Goal: Task Accomplishment & Management: Manage account settings

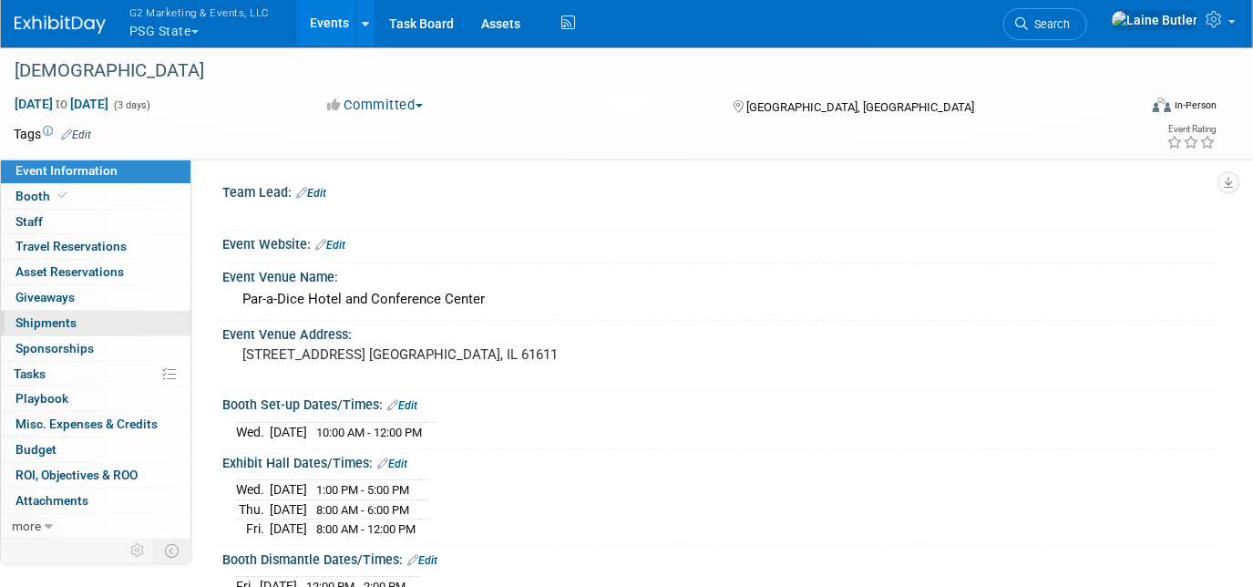
click at [93, 320] on link "0 Shipments 0" at bounding box center [96, 323] width 190 height 25
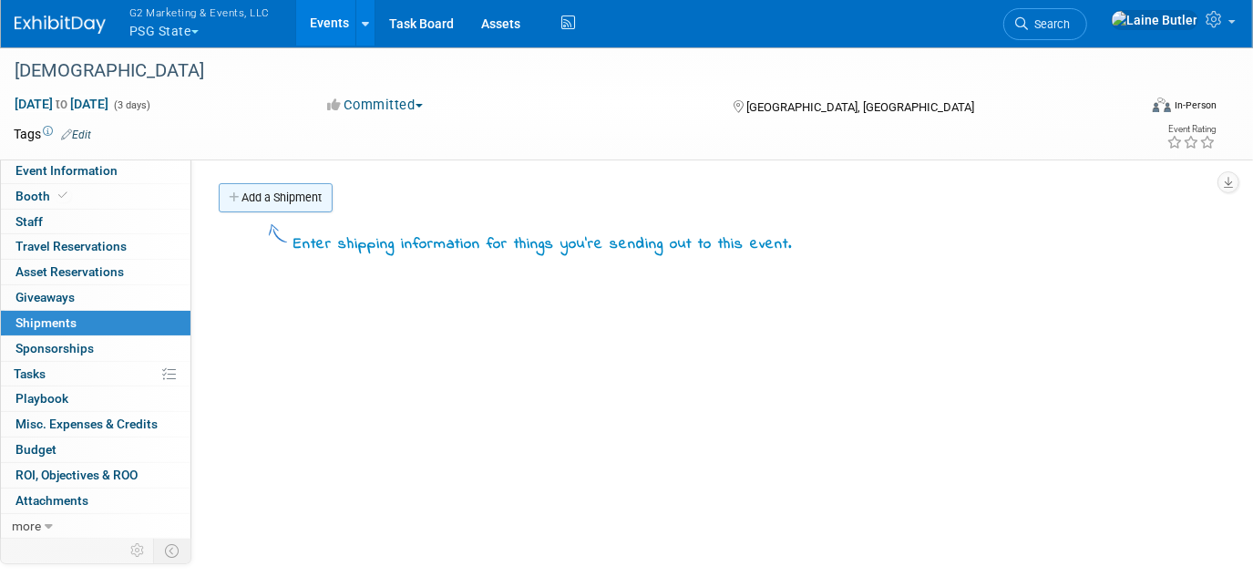
click at [304, 203] on link "Add a Shipment" at bounding box center [276, 197] width 114 height 29
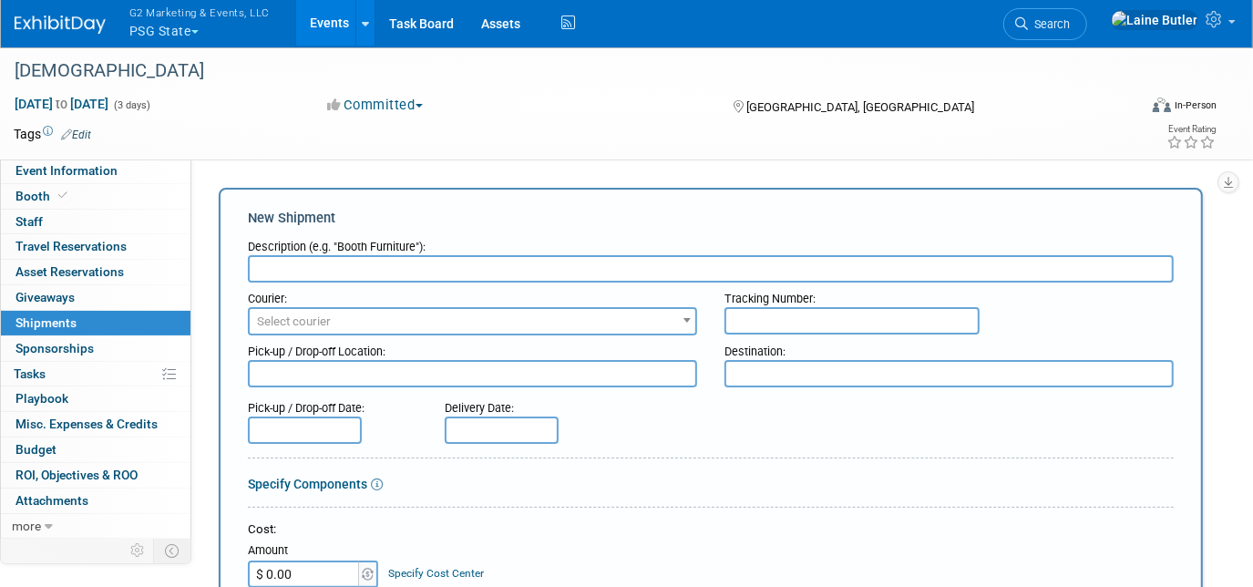
click at [295, 275] on input "text" at bounding box center [711, 268] width 926 height 27
type input "Books from PBD"
click at [836, 320] on input "text" at bounding box center [852, 320] width 255 height 27
paste input "393357298085"
click at [758, 321] on input "393357298085" at bounding box center [852, 320] width 255 height 27
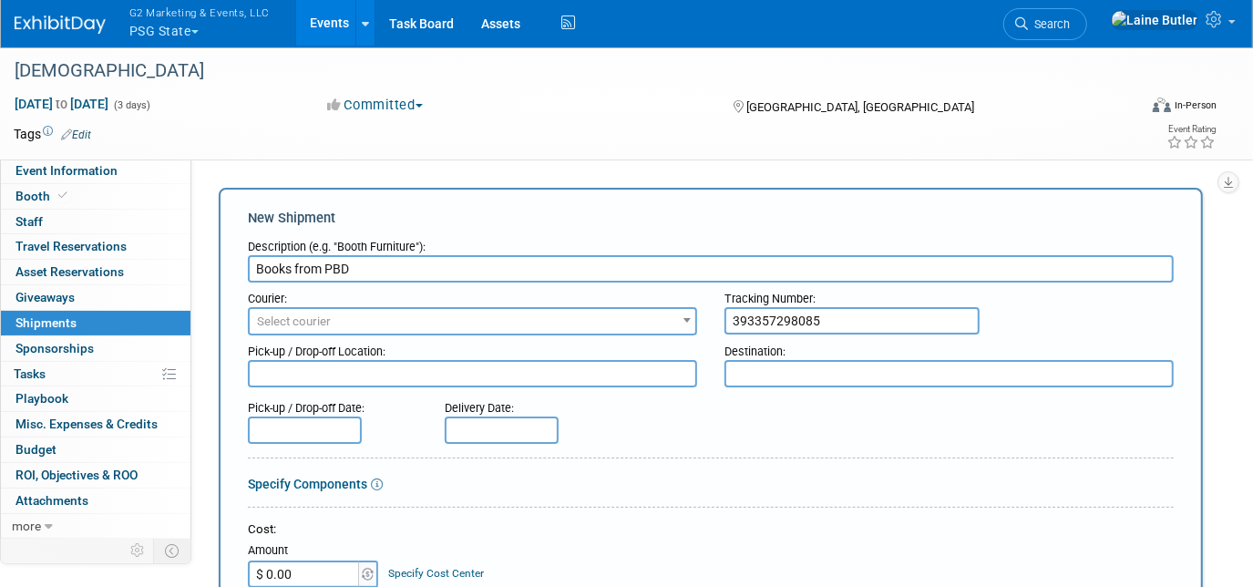
type input "393357298085"
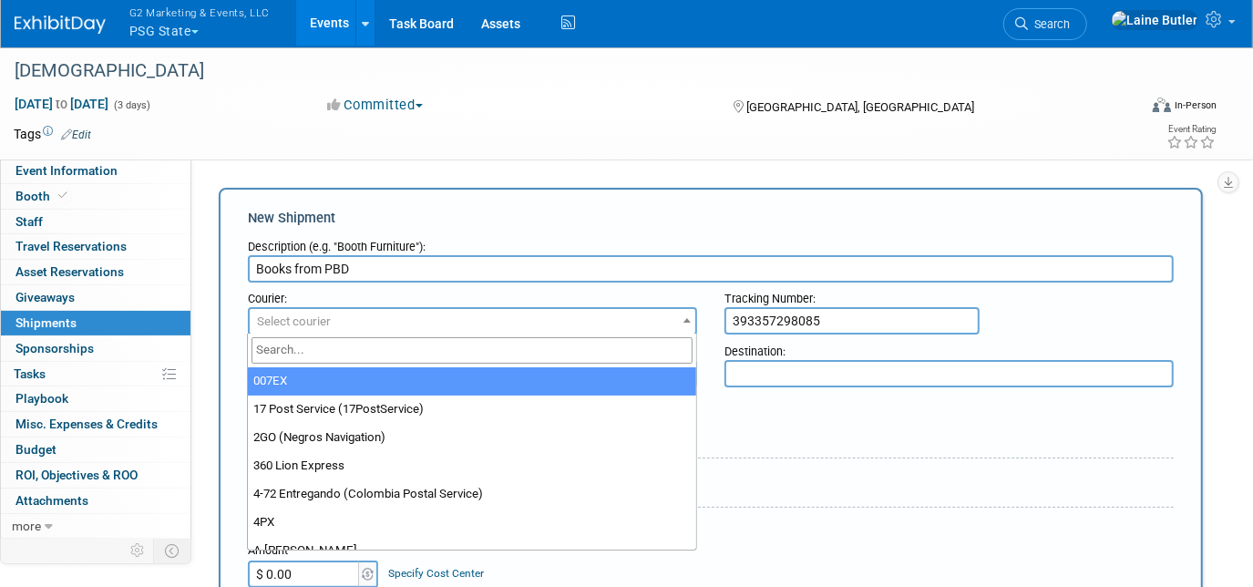
click at [587, 327] on span "Select courier" at bounding box center [473, 322] width 446 height 26
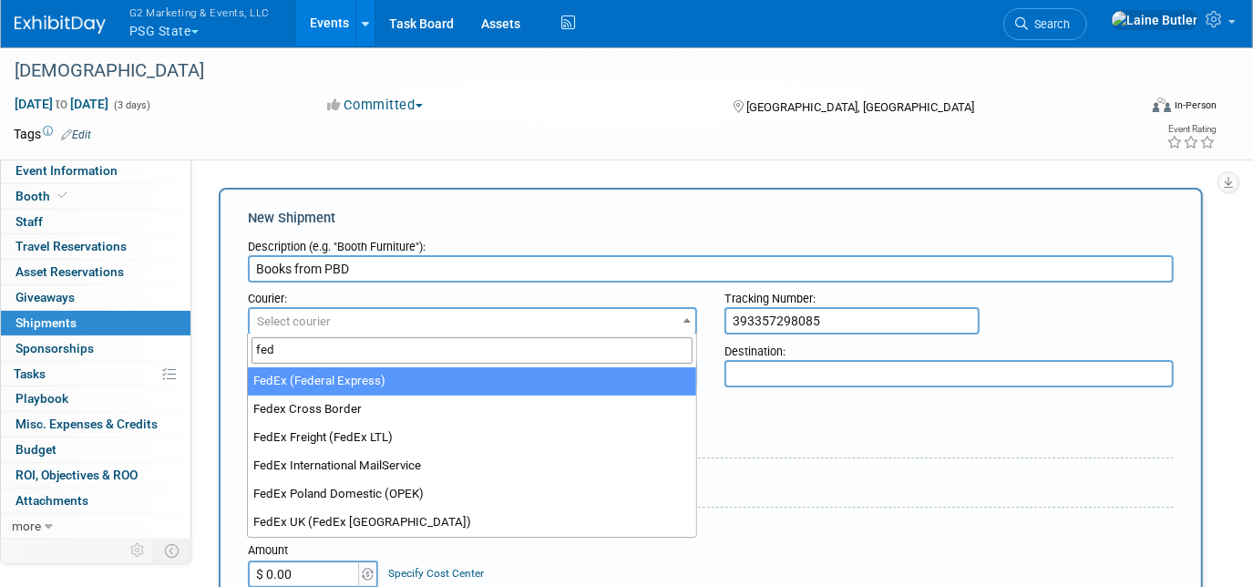
type input "fed"
select select "206"
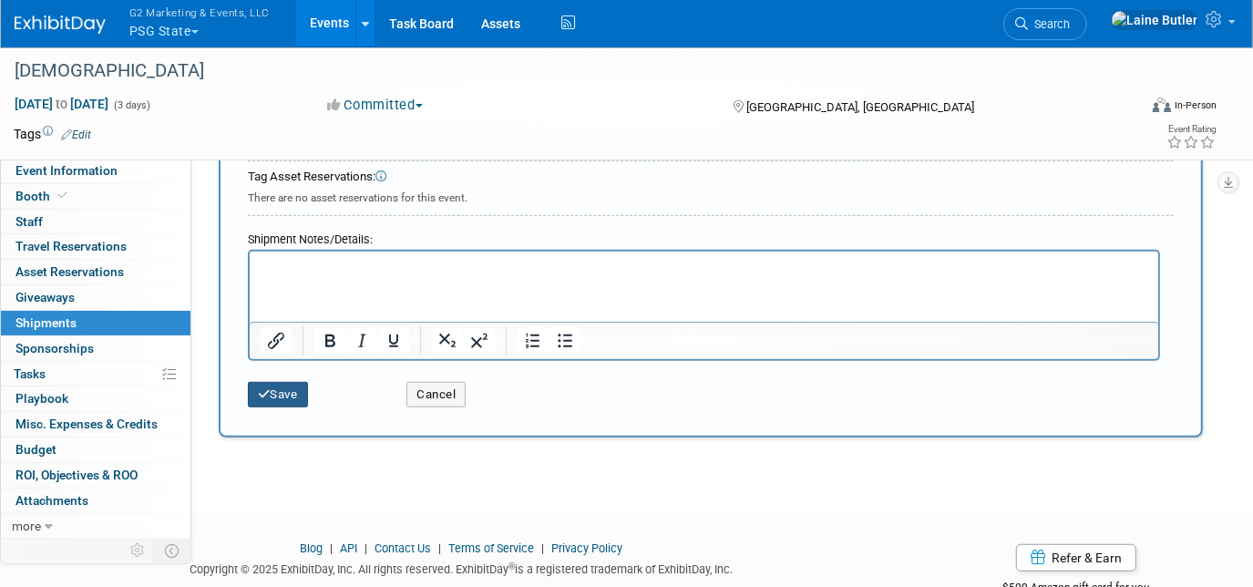
click at [277, 391] on button "Save" at bounding box center [278, 395] width 60 height 26
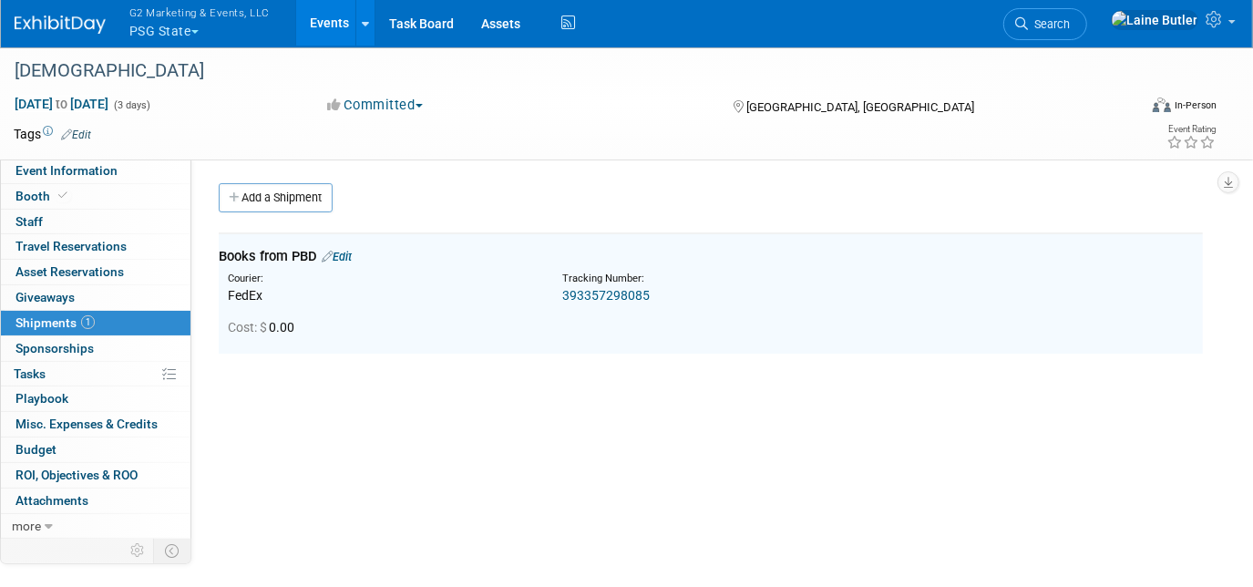
click at [36, 23] on img at bounding box center [60, 24] width 91 height 18
